Goal: Information Seeking & Learning: Compare options

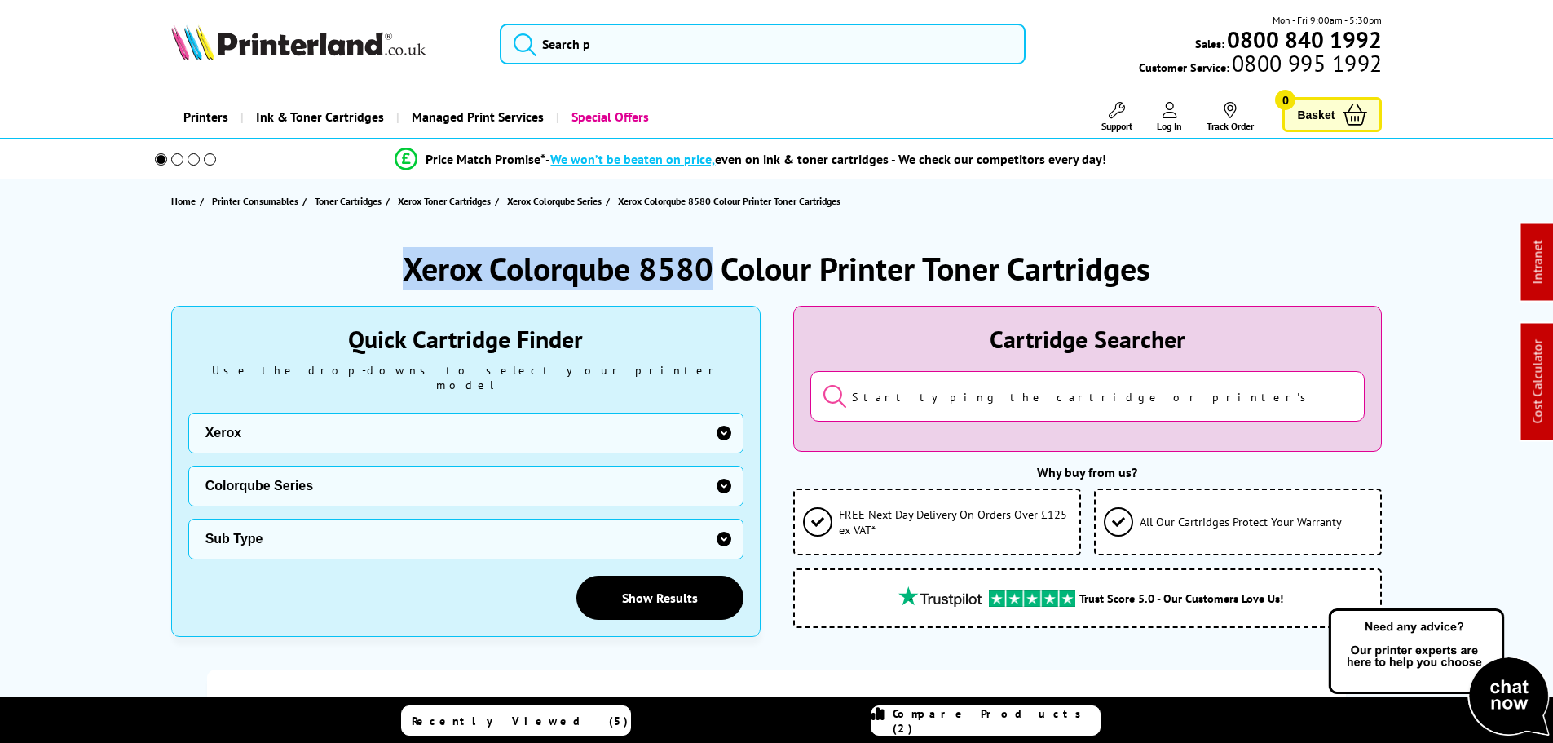
drag, startPoint x: 624, startPoint y: 266, endPoint x: 320, endPoint y: 260, distance: 303.3
click at [320, 260] on div "Xerox Colorqube 8580 Colour Printer Toner Cartridges" at bounding box center [776, 268] width 1211 height 42
copy h1 "Xerox Colorqube 8580"
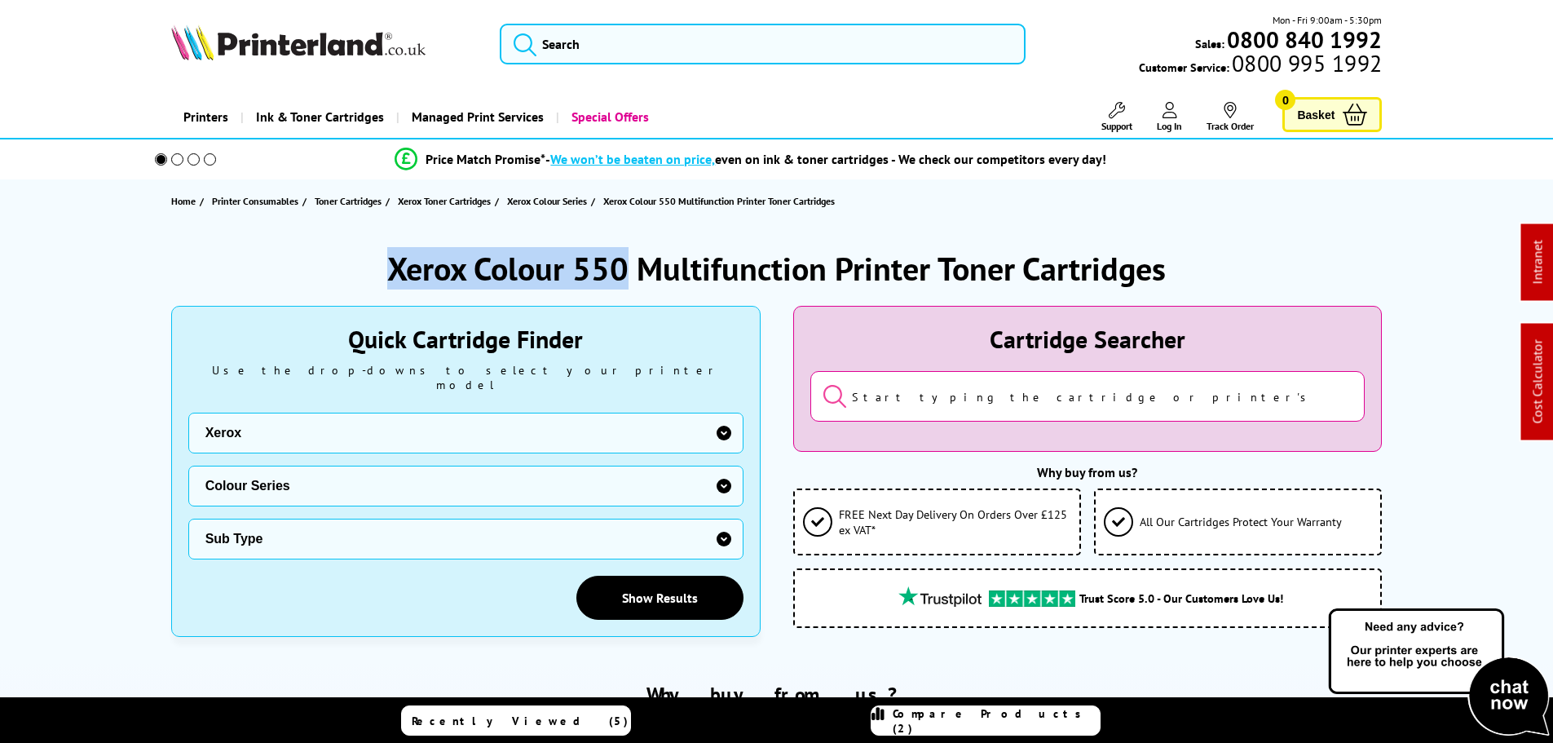
drag, startPoint x: 0, startPoint y: 0, endPoint x: 325, endPoint y: 259, distance: 415.9
click at [315, 260] on div "Xerox Colour 550 Multifunction Printer Toner Cartridges" at bounding box center [776, 268] width 1211 height 42
copy h1 "Xerox Colour 550"
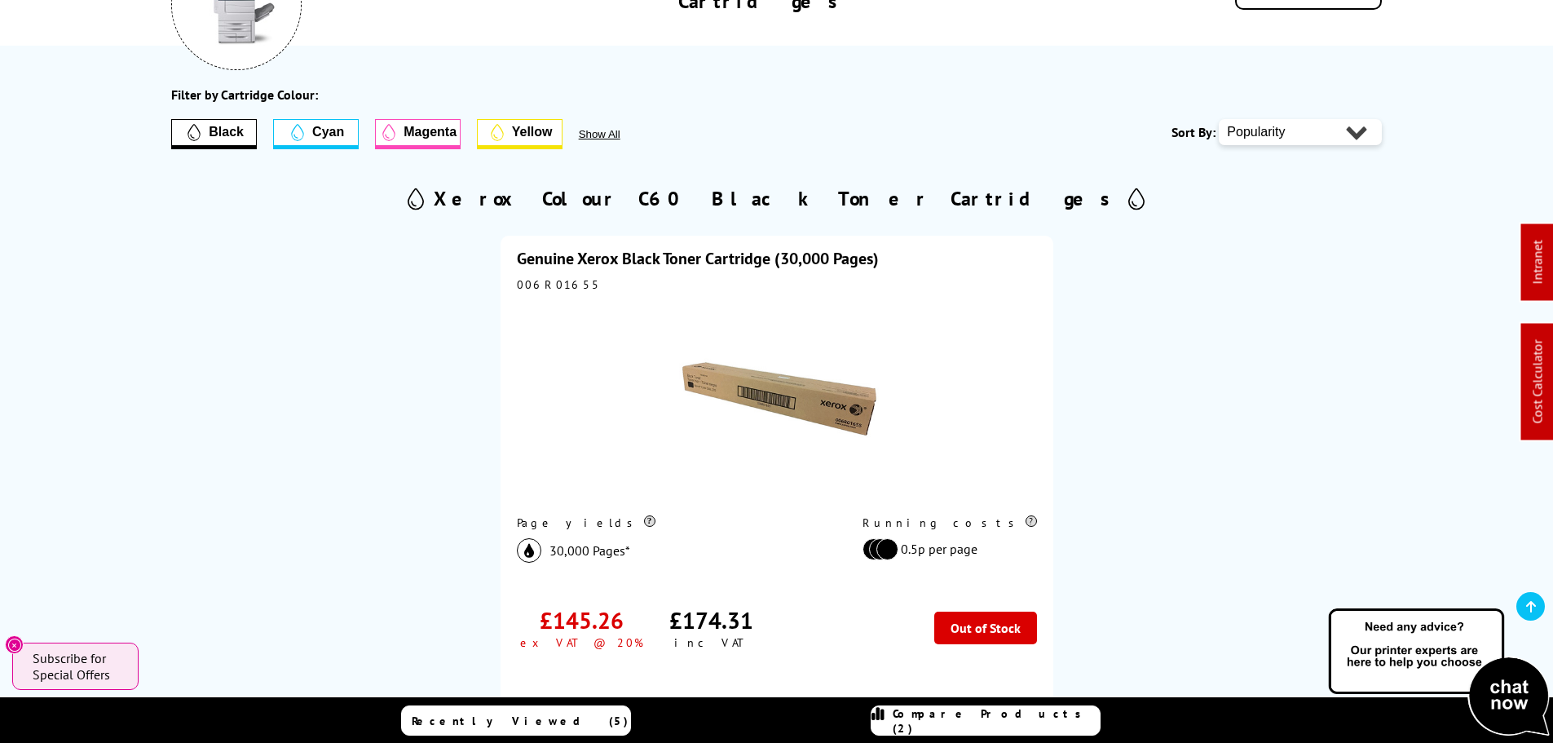
scroll to position [82, 0]
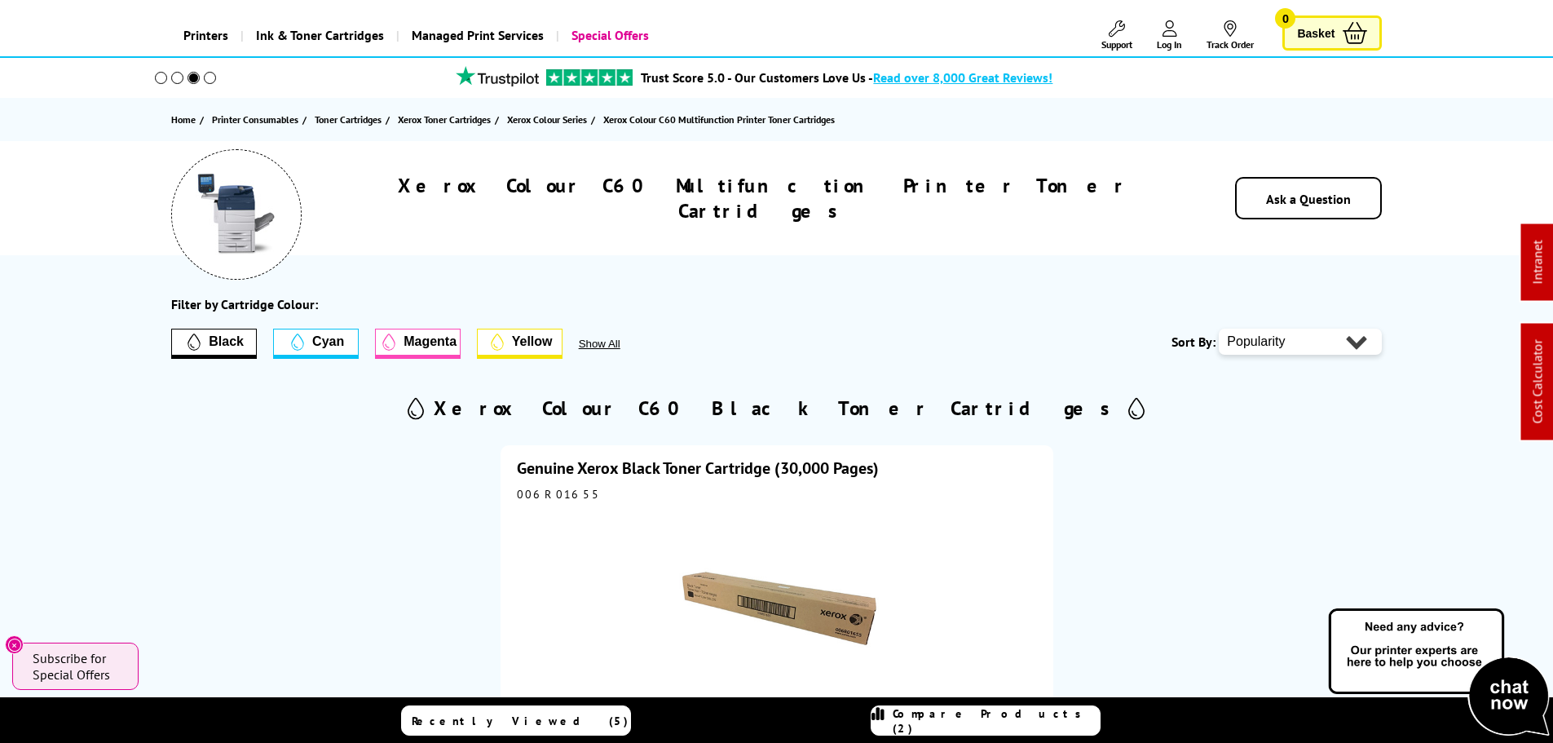
click at [552, 489] on div "006R01655" at bounding box center [777, 494] width 520 height 15
copy div "006R01655"
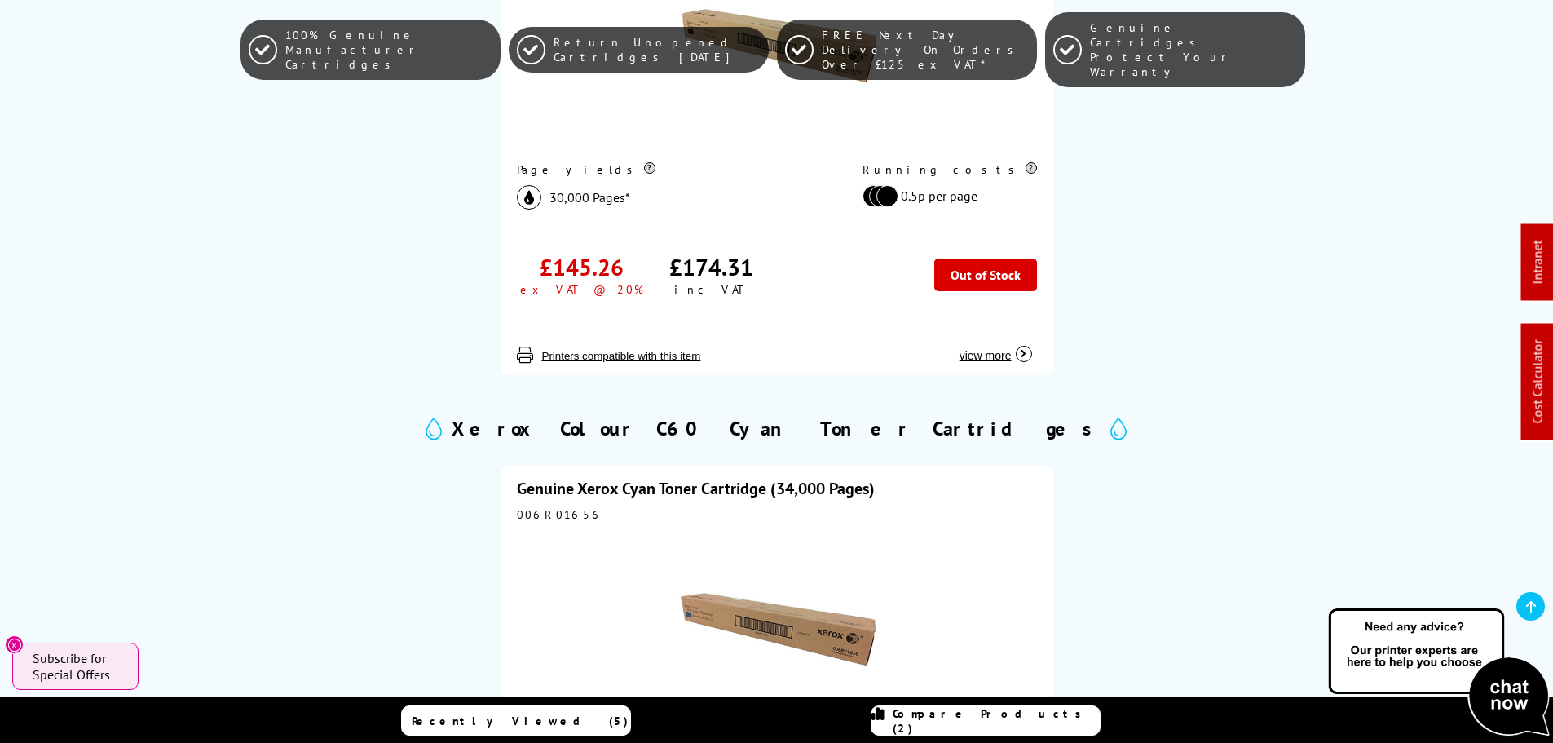
scroll to position [815, 0]
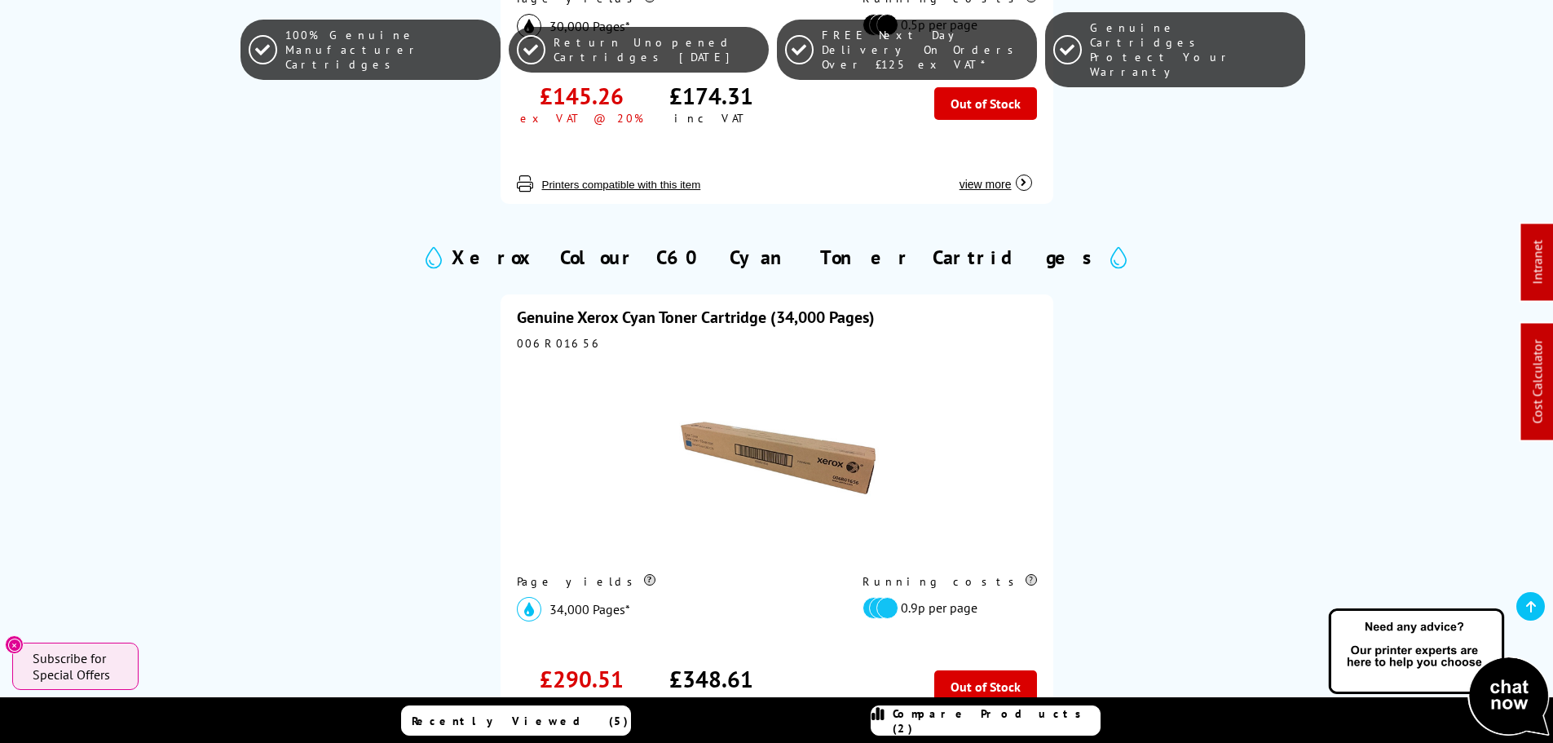
click at [536, 341] on div "006R01656" at bounding box center [777, 343] width 520 height 15
copy div "006R01656"
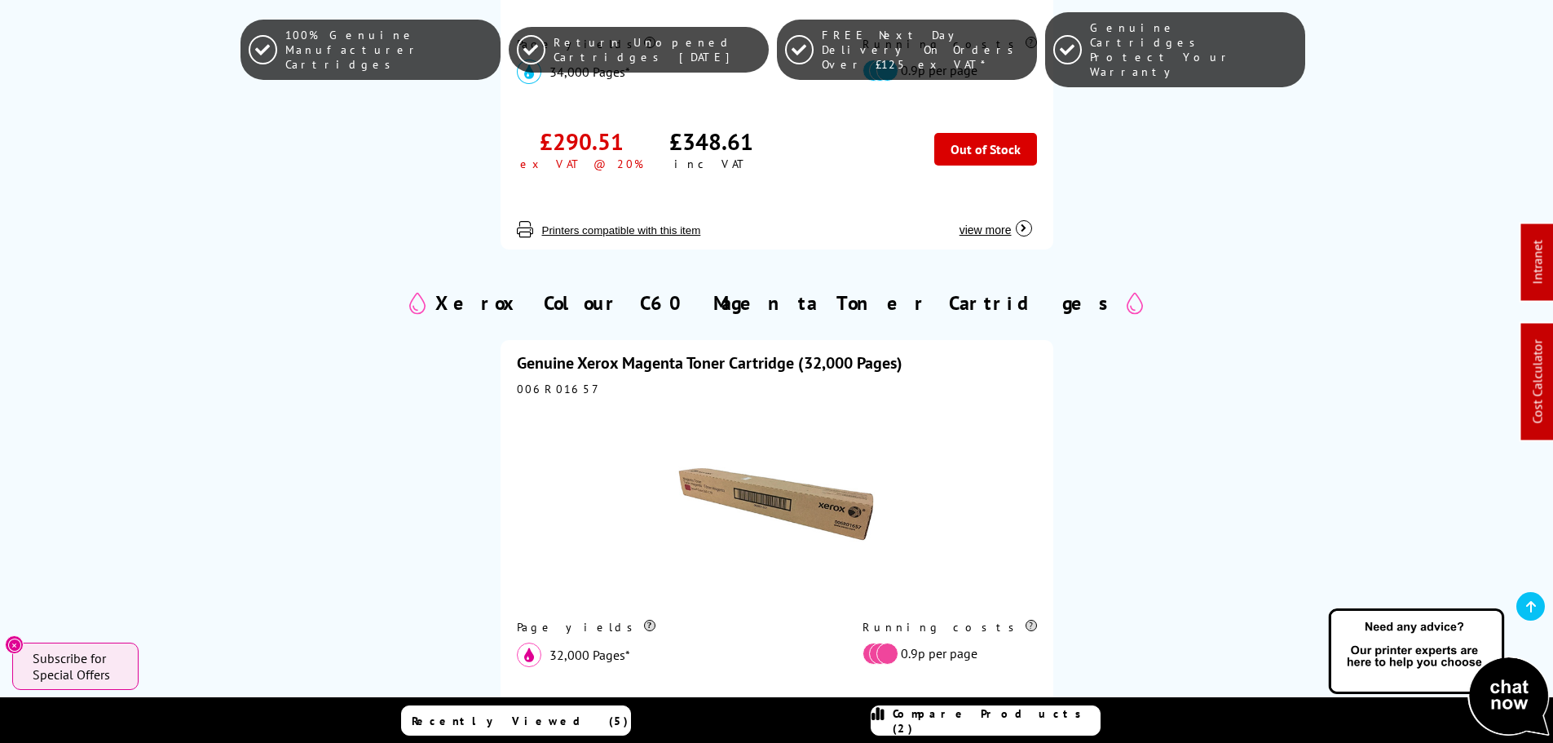
scroll to position [1549, 0]
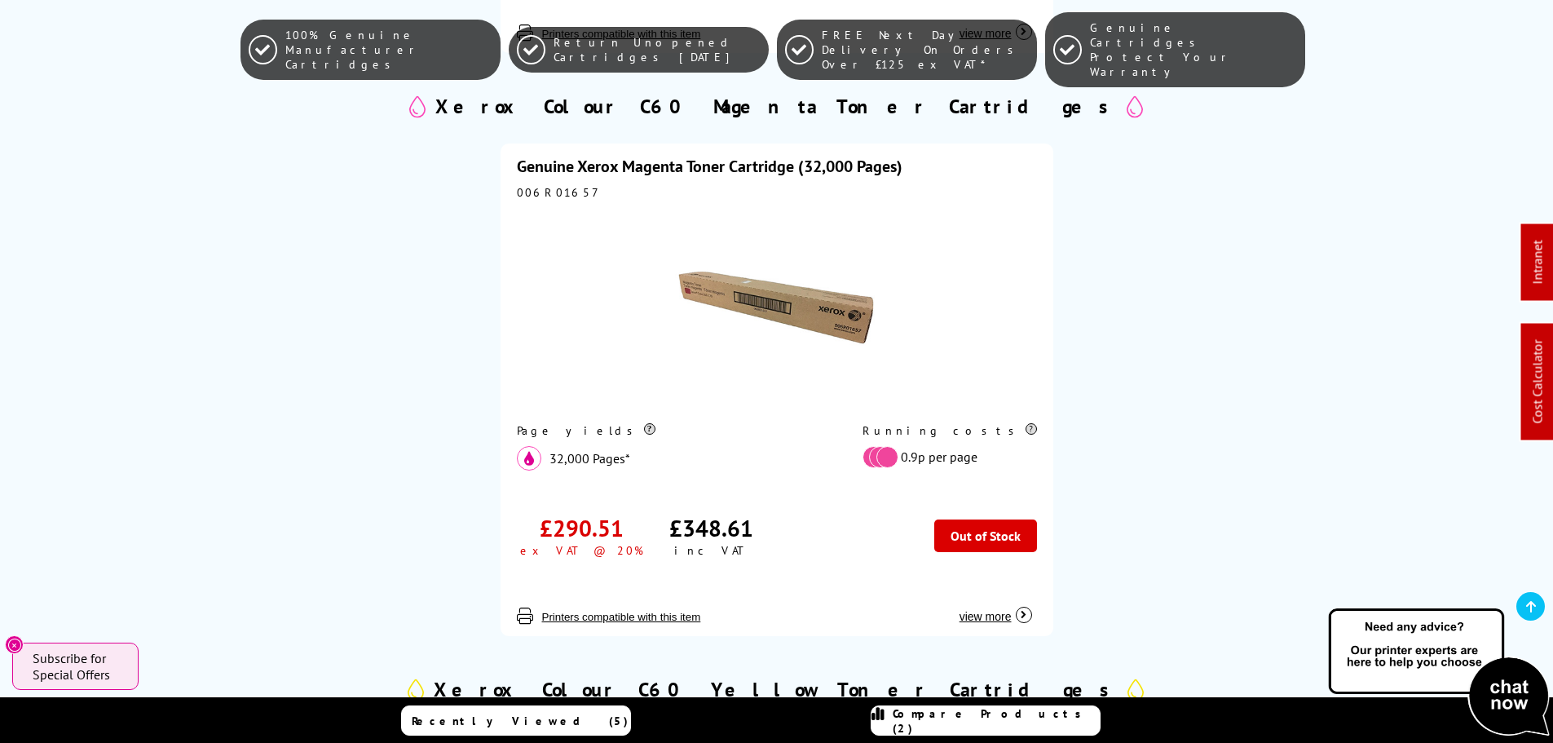
click at [530, 194] on div "006R01657" at bounding box center [777, 192] width 520 height 15
copy div "006R01657"
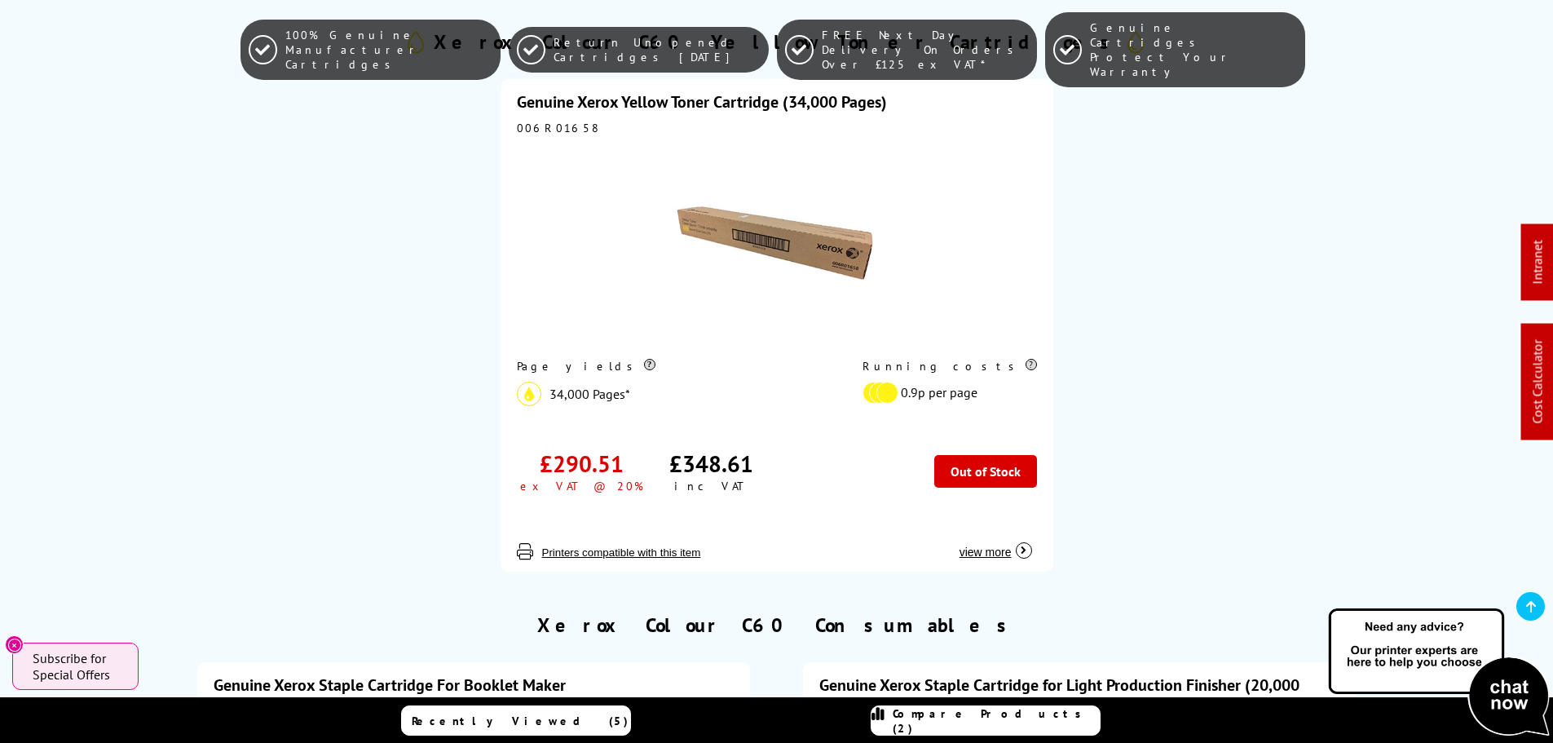
scroll to position [2119, 0]
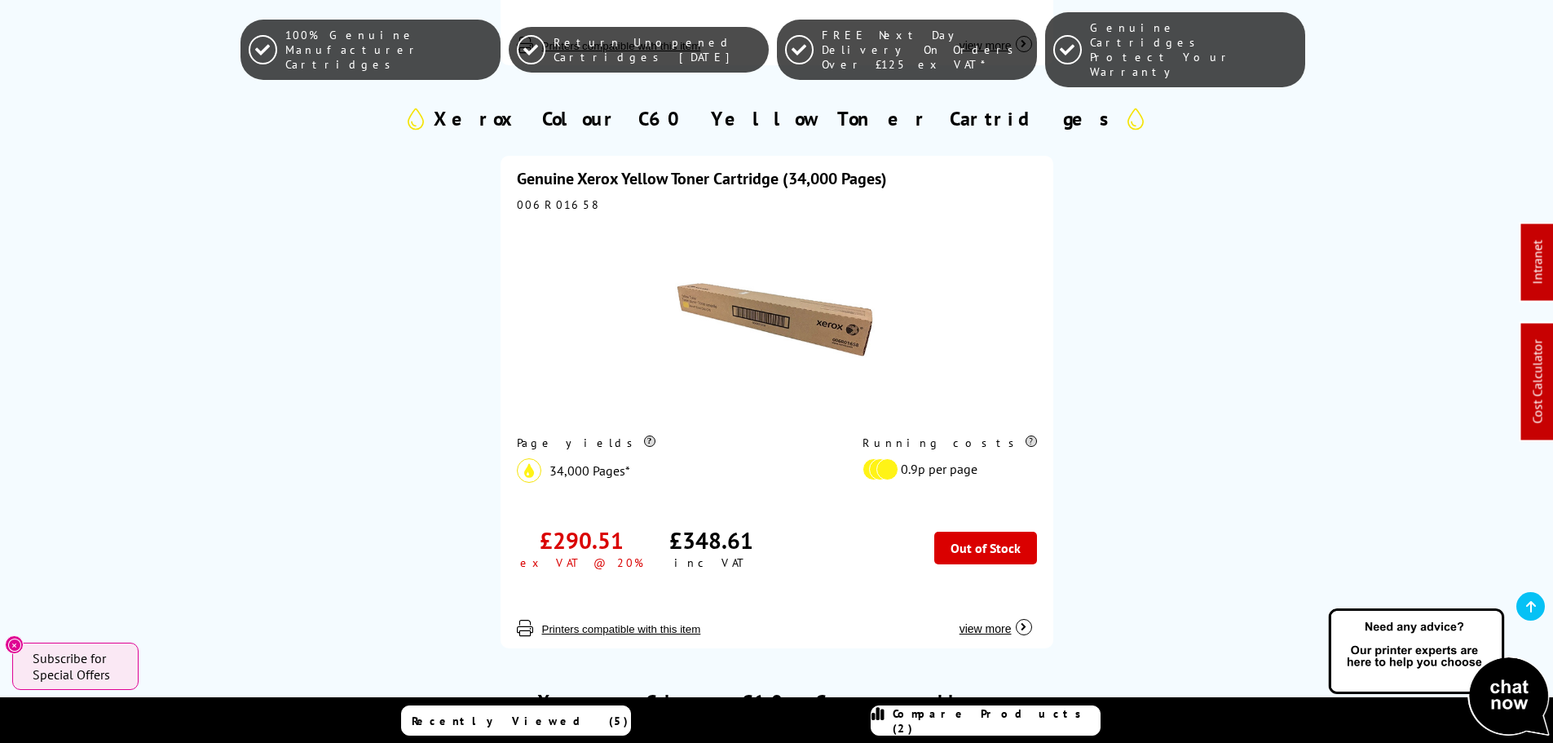
click at [535, 204] on div "006R01658" at bounding box center [777, 204] width 520 height 15
copy div "006R01658"
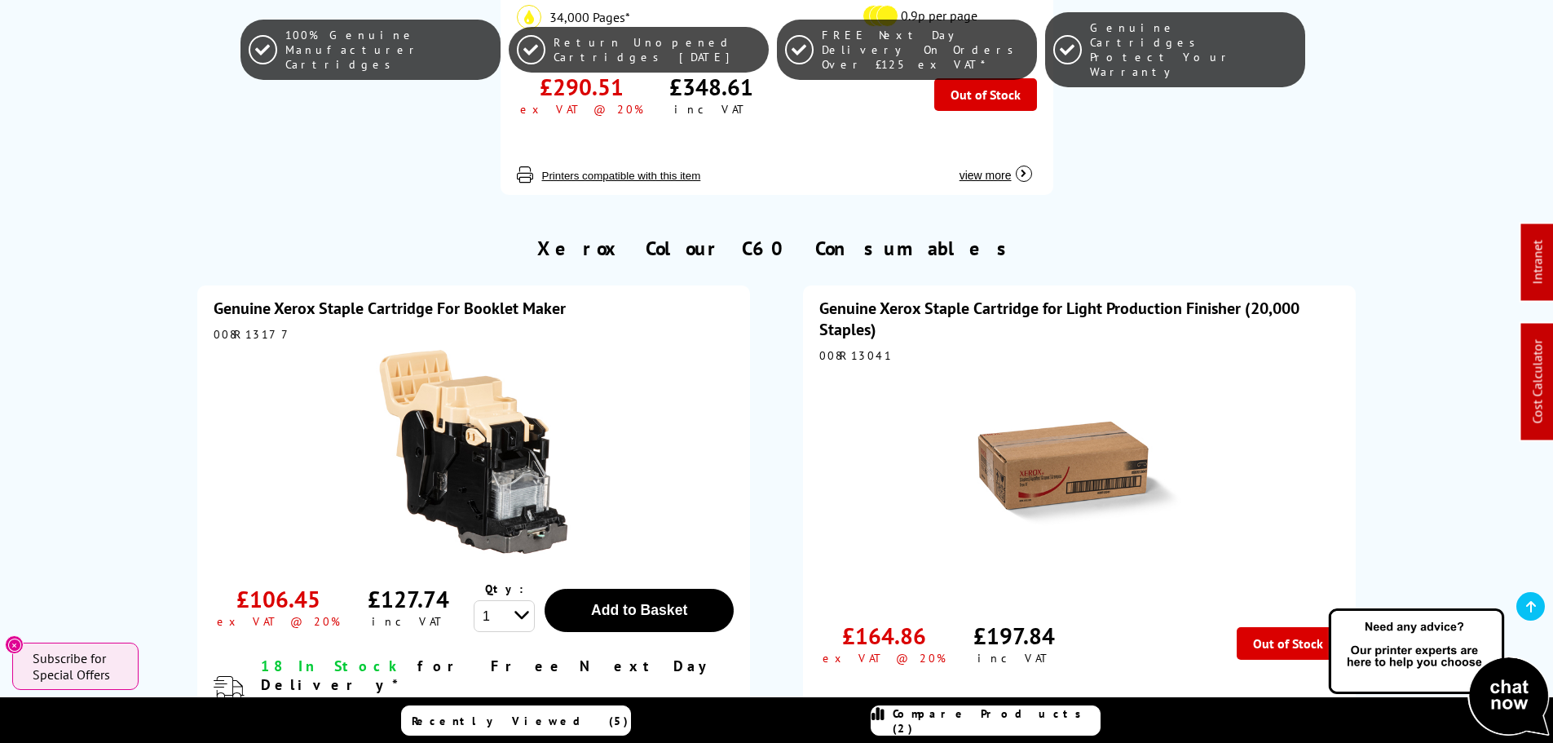
scroll to position [2690, 0]
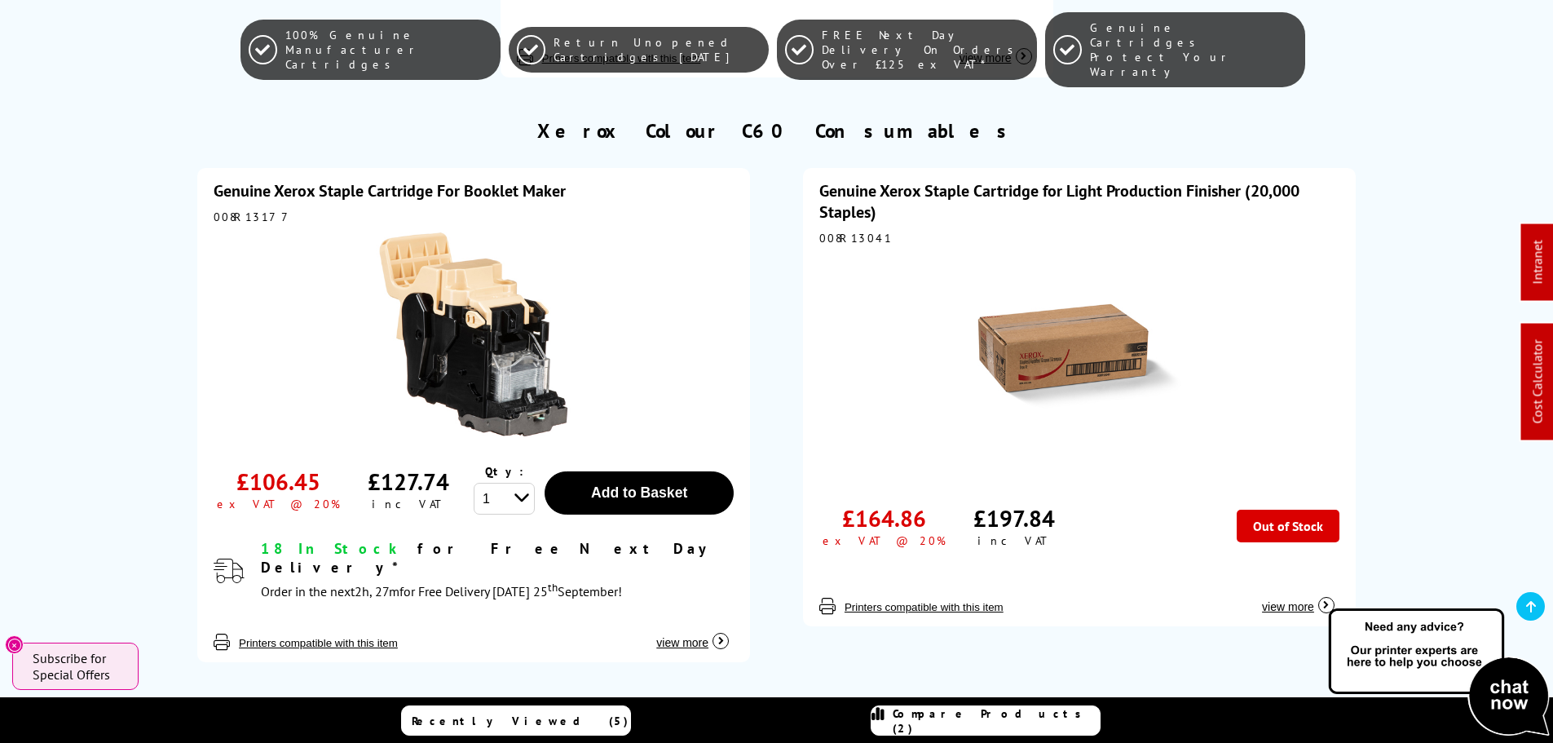
click at [832, 238] on div "008R13041" at bounding box center [1079, 238] width 520 height 15
copy div "008R13041"
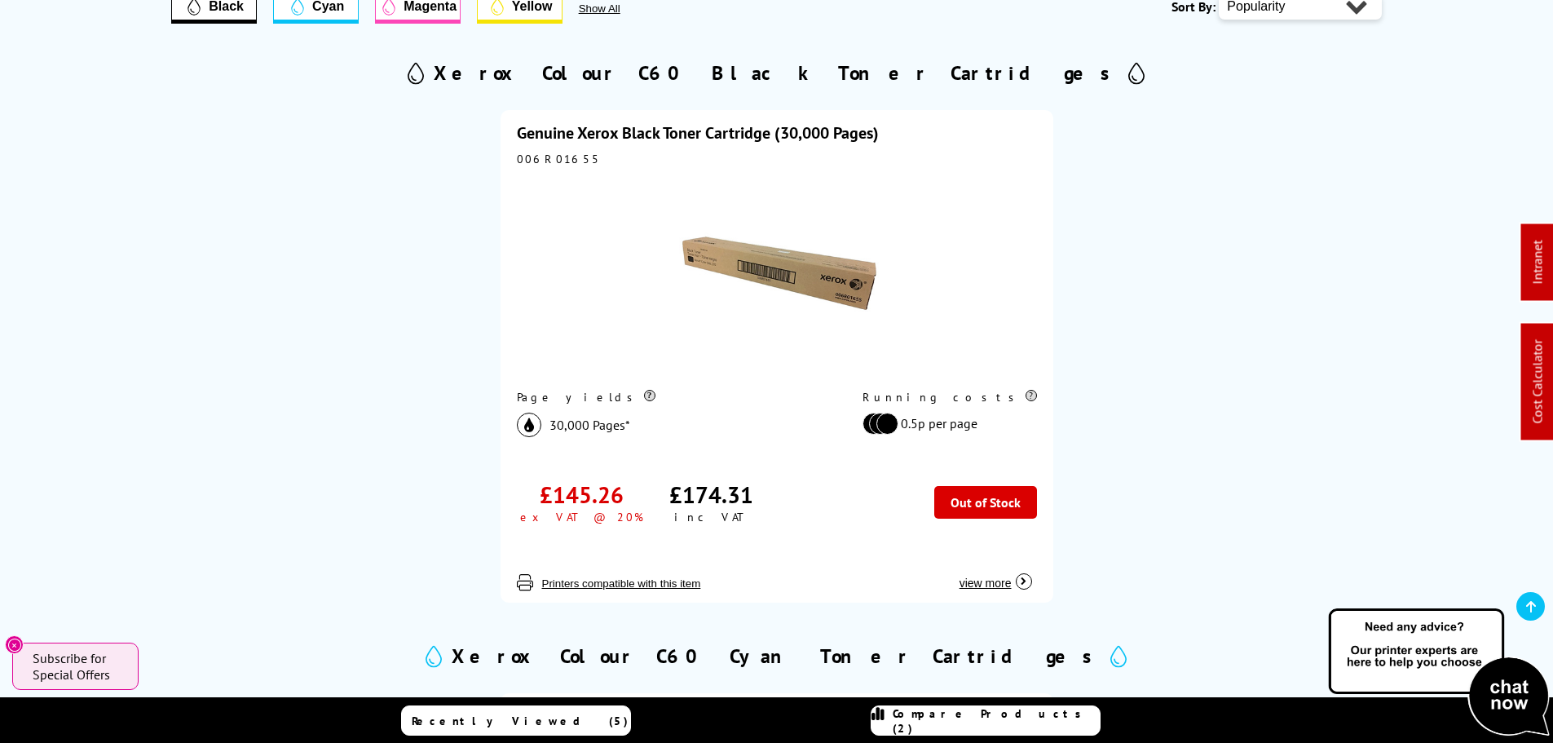
scroll to position [245, 0]
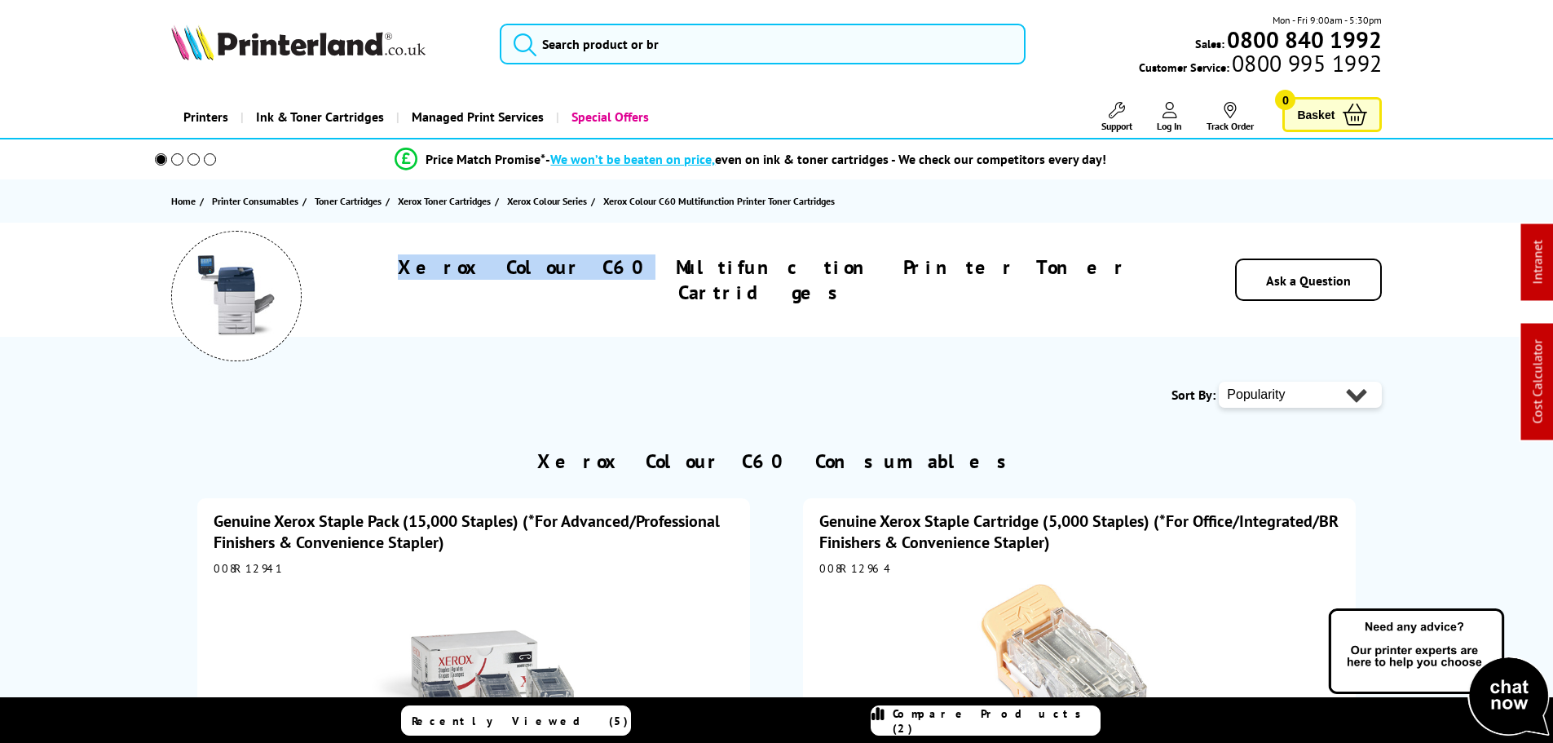
drag, startPoint x: 673, startPoint y: 275, endPoint x: 401, endPoint y: 283, distance: 272.4
click at [402, 283] on div "Xerox Colour C60 Multifunction Printer Toner Cartridges" at bounding box center [762, 279] width 824 height 51
copy h1 "Xerox Colour C60"
drag, startPoint x: 672, startPoint y: 276, endPoint x: 443, endPoint y: 272, distance: 229.1
click at [448, 275] on div "Xerox Colour C70 Multifunction Printer Toner Cartridges" at bounding box center [762, 279] width 824 height 51
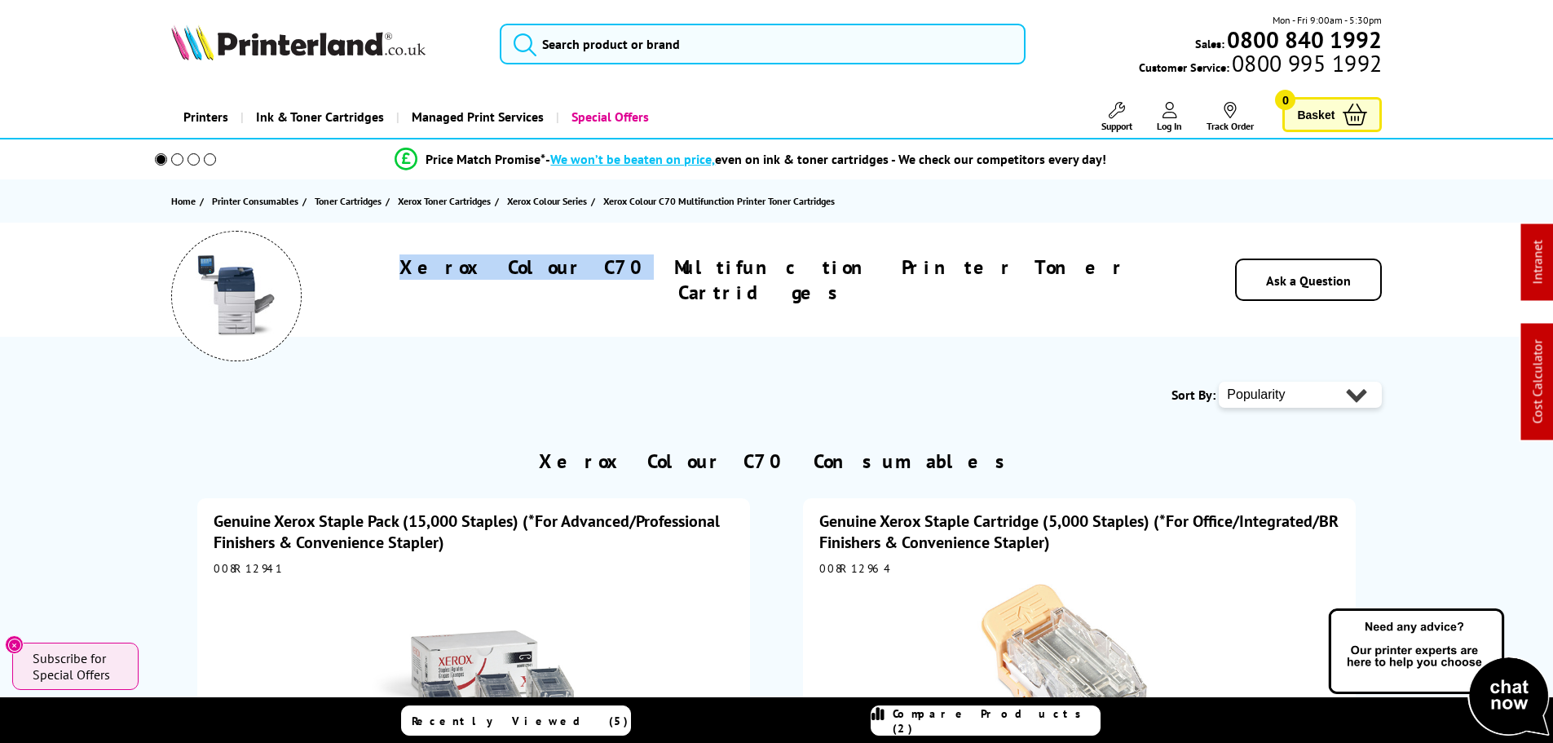
copy h1 "Xerox Colour C70"
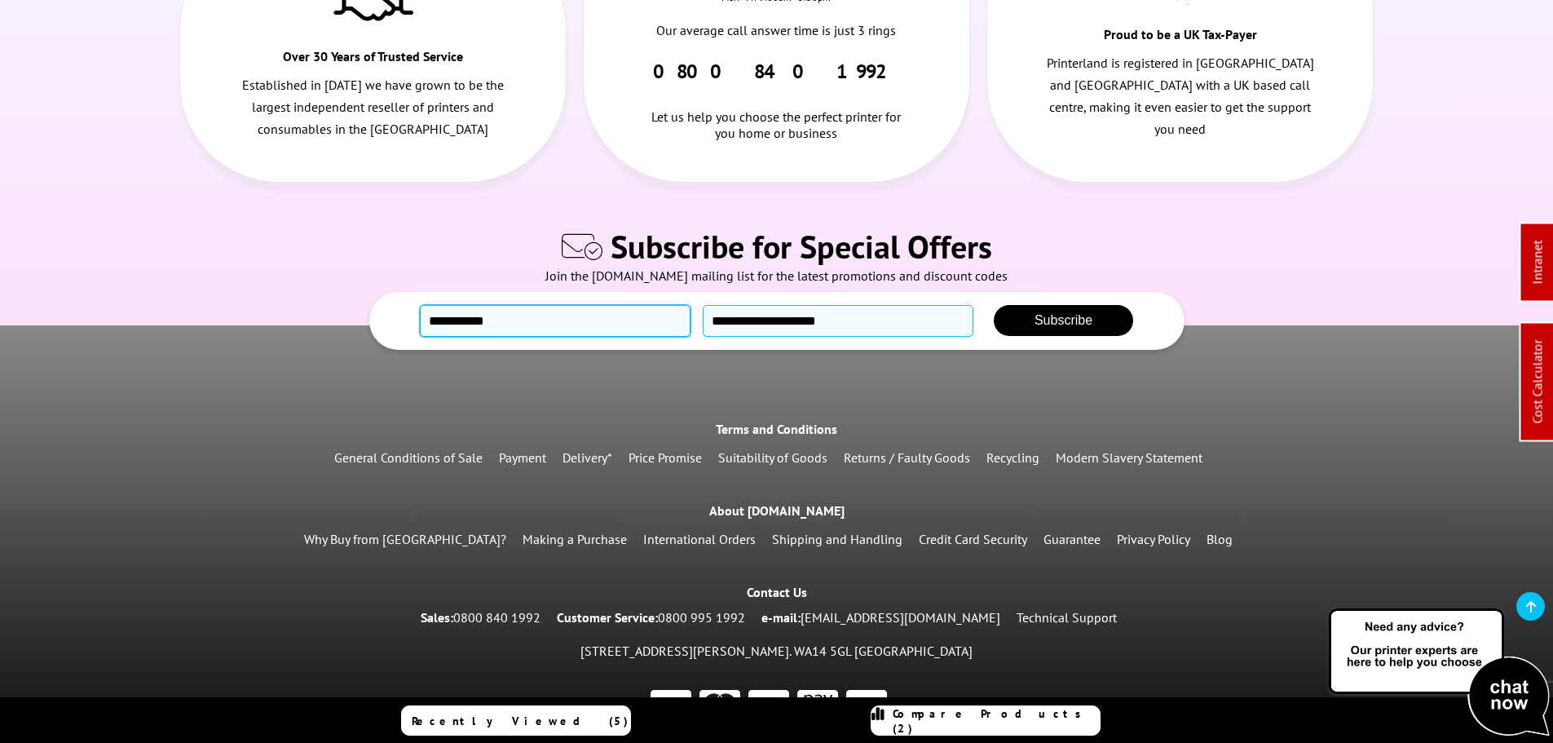
drag, startPoint x: 636, startPoint y: 261, endPoint x: 703, endPoint y: 332, distance: 98.0
click at [375, 253] on form "Subscribe for Special Offers Join the [DOMAIN_NAME] mailing list for the latest…" at bounding box center [776, 287] width 1536 height 125
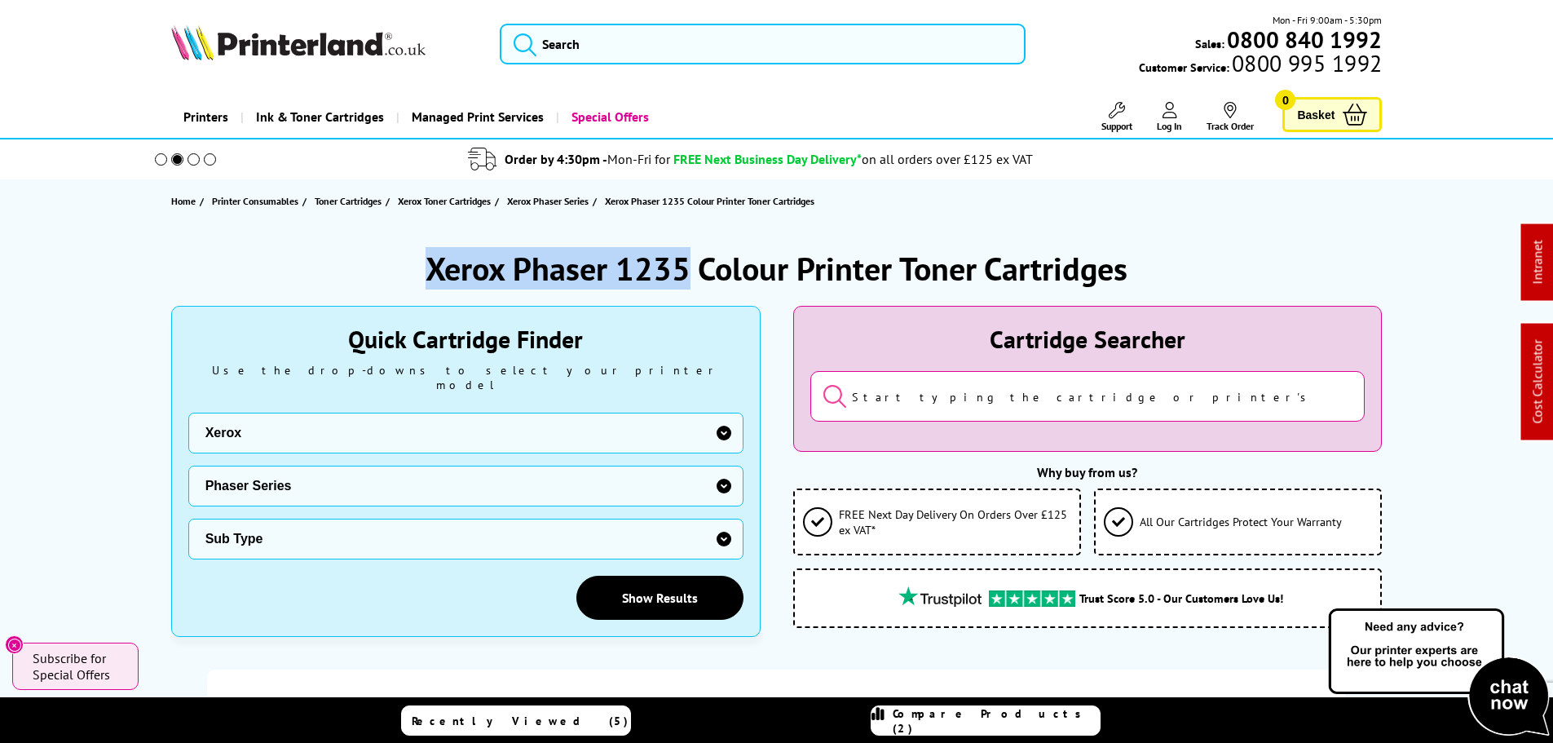
drag, startPoint x: 685, startPoint y: 265, endPoint x: 390, endPoint y: 270, distance: 295.1
click at [385, 269] on div "Xerox Phaser 1235 Colour Printer Toner Cartridges" at bounding box center [776, 268] width 1211 height 42
copy h1 "Xerox Phaser 1235"
